Goal: Task Accomplishment & Management: Manage account settings

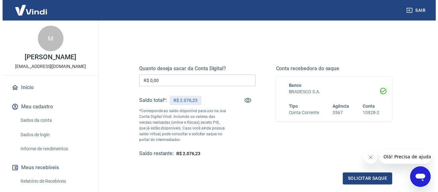
scroll to position [64, 0]
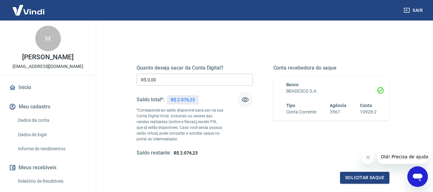
click at [240, 100] on button "button" at bounding box center [245, 99] width 15 height 15
click at [242, 100] on icon "button" at bounding box center [245, 100] width 8 height 8
click at [176, 82] on input "R$ 0,00" at bounding box center [195, 80] width 116 height 12
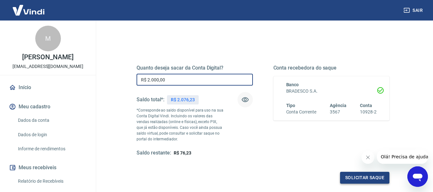
type input "R$ 2.000,00"
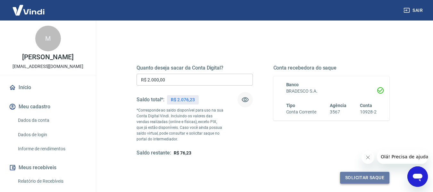
click at [360, 176] on button "Solicitar saque" at bounding box center [364, 178] width 49 height 12
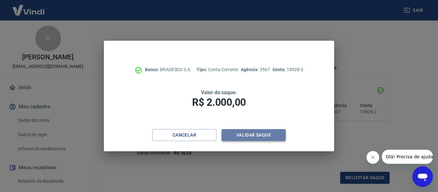
click at [251, 134] on button "Validar saque" at bounding box center [253, 135] width 64 height 12
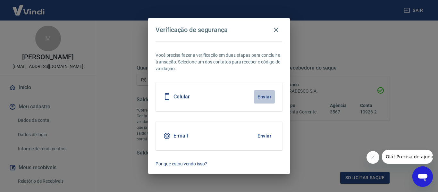
click at [259, 97] on button "Enviar" at bounding box center [264, 96] width 21 height 13
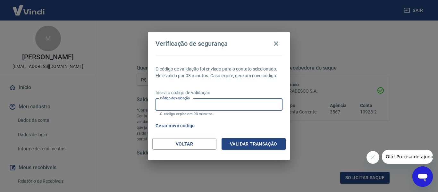
click at [173, 106] on input "Código de validação" at bounding box center [218, 105] width 127 height 12
type input "281060"
click at [236, 142] on button "Validar transação" at bounding box center [253, 144] width 64 height 12
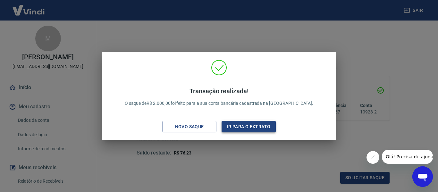
click at [238, 125] on button "Ir para o extrato" at bounding box center [248, 127] width 54 height 12
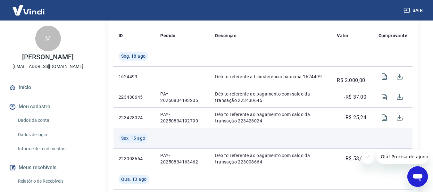
scroll to position [160, 0]
